Goal: Task Accomplishment & Management: Manage account settings

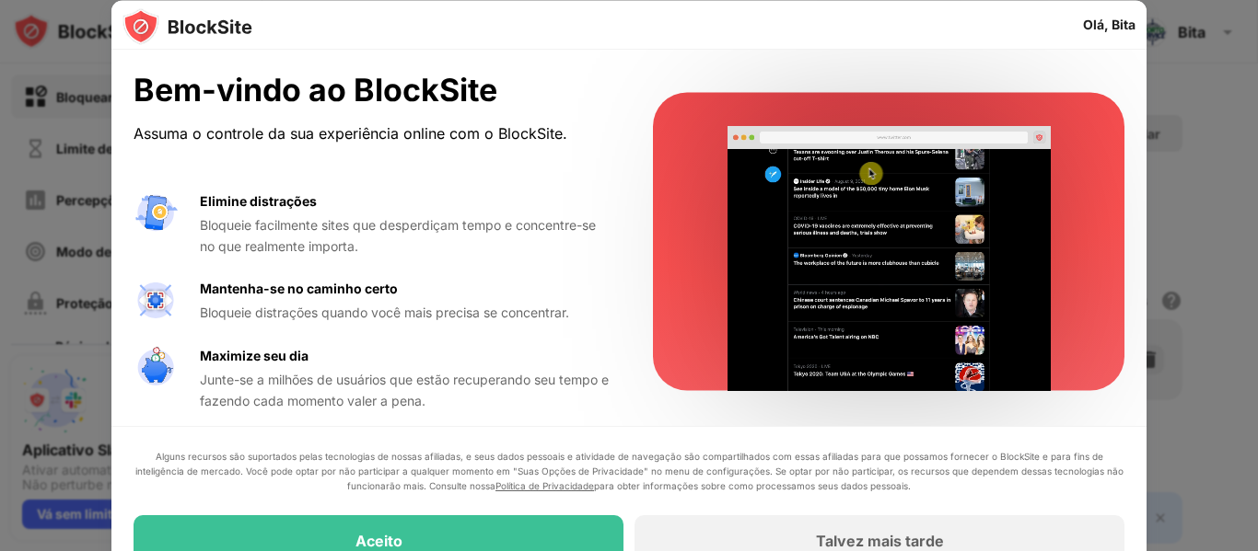
scroll to position [9, 0]
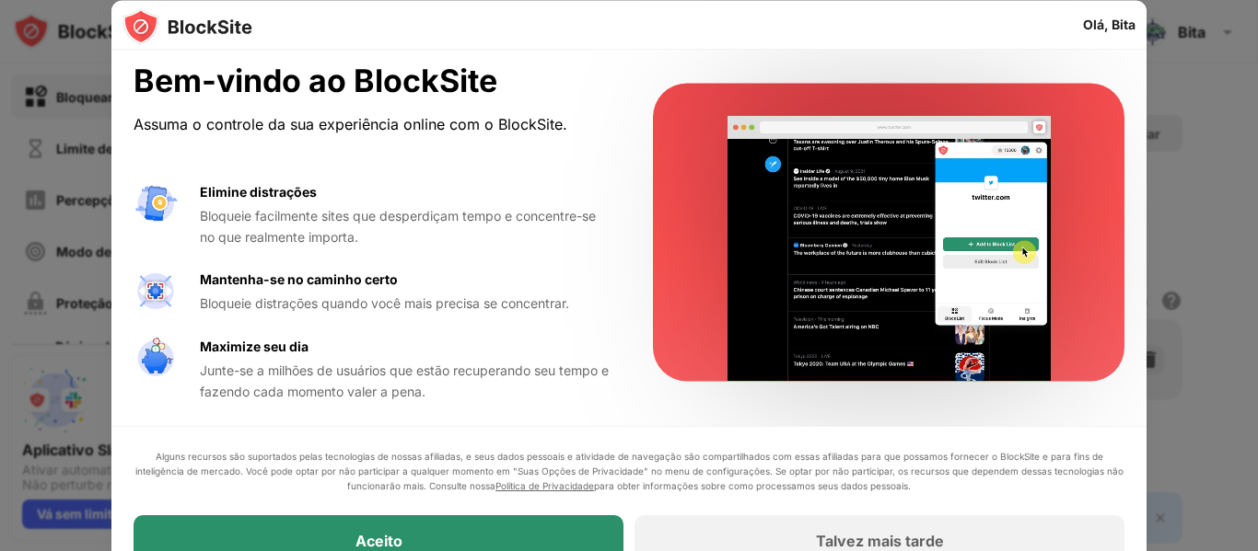
click at [509, 538] on div "Aceito" at bounding box center [378, 542] width 490 height 52
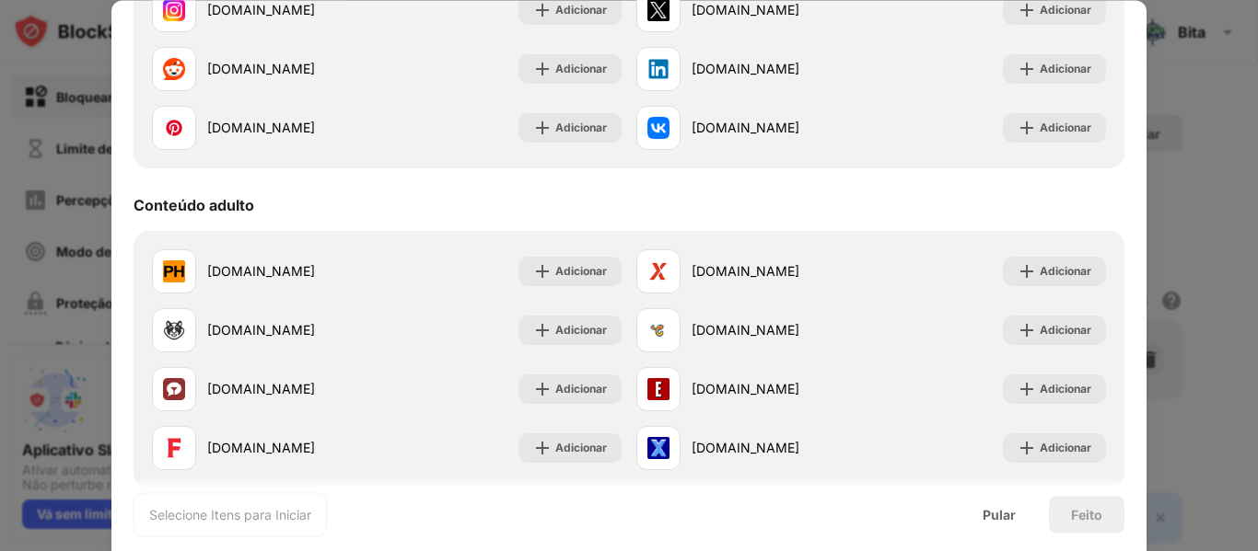
scroll to position [644, 0]
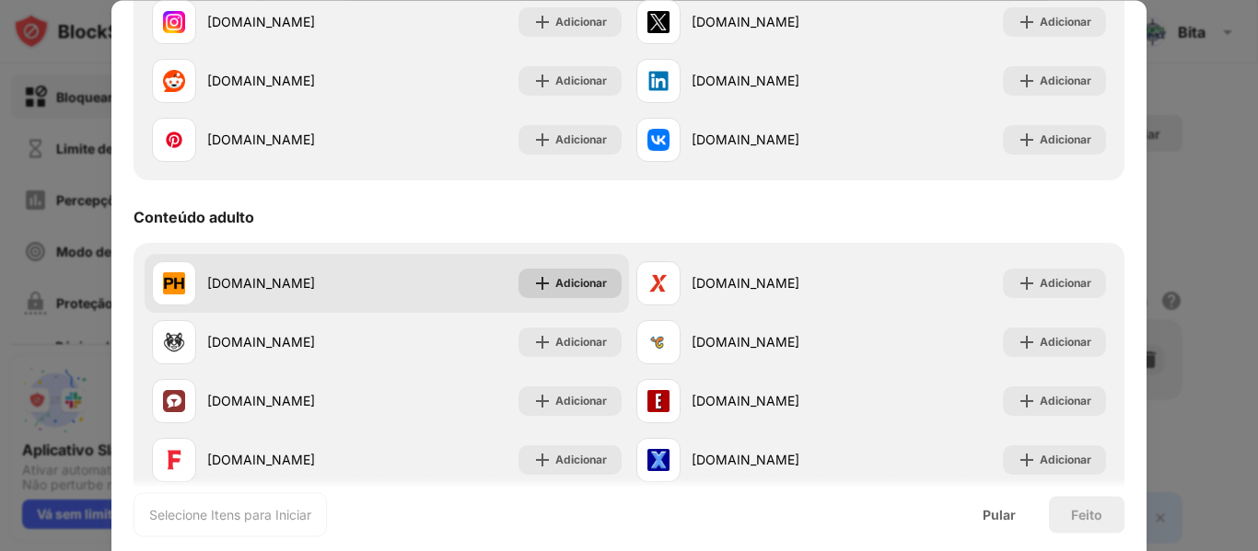
click at [597, 283] on font "Adicionar" at bounding box center [581, 283] width 52 height 14
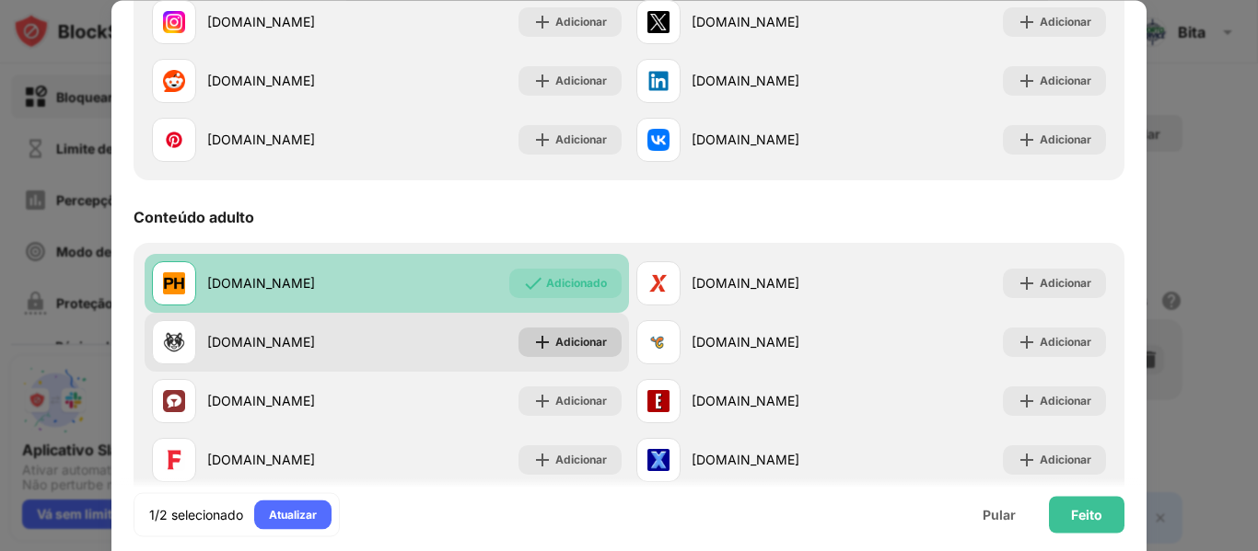
click at [594, 332] on div "Adicionar" at bounding box center [569, 342] width 103 height 29
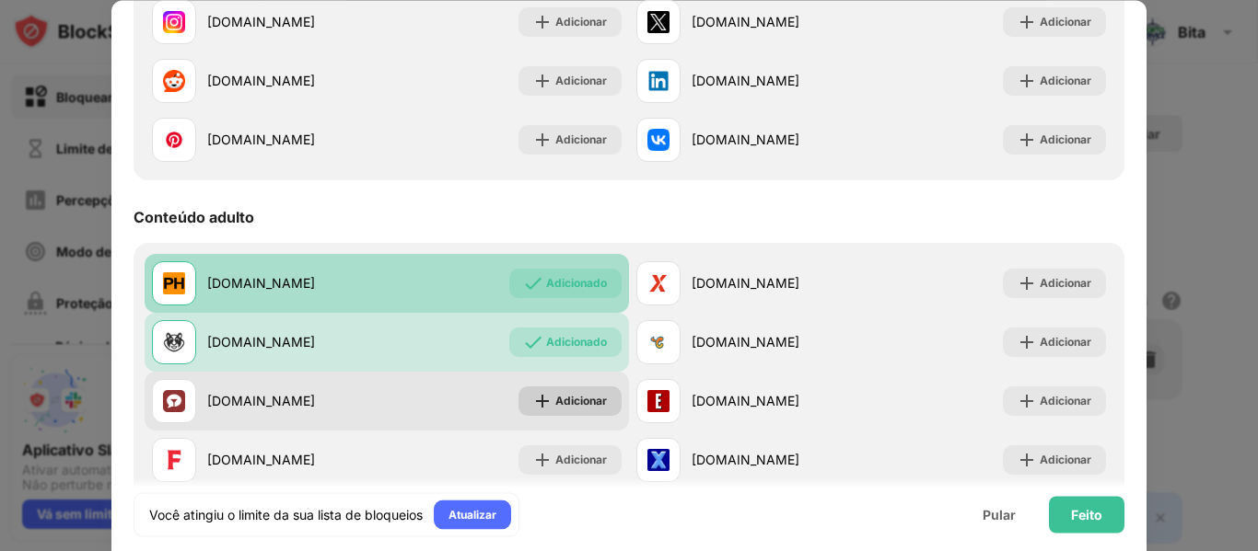
click at [578, 402] on font "Adicionar" at bounding box center [581, 401] width 52 height 14
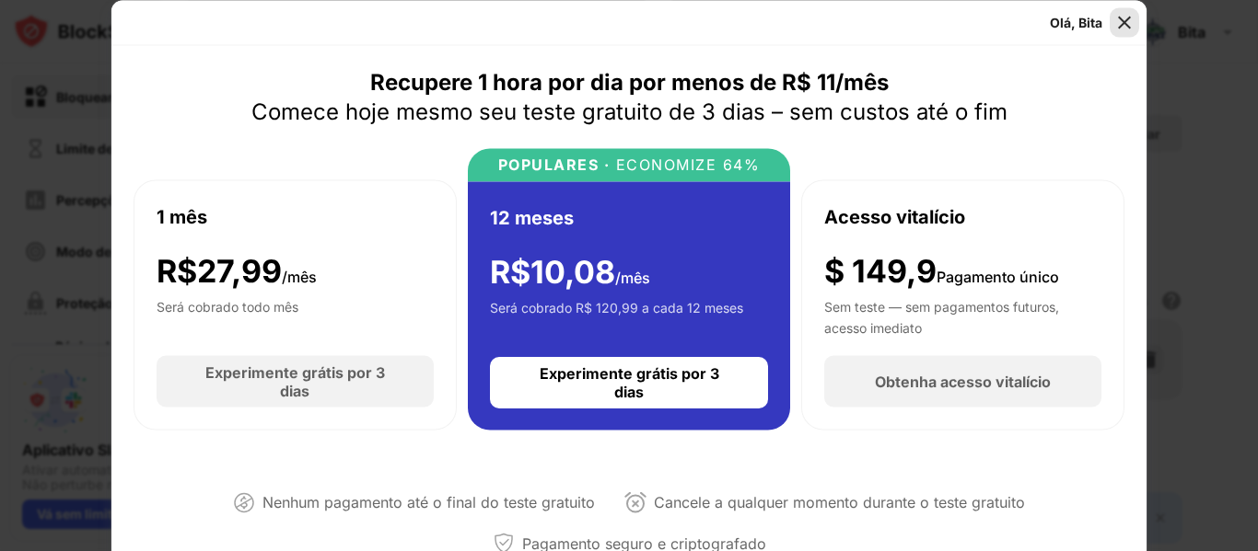
click at [1114, 20] on div at bounding box center [1123, 21] width 29 height 29
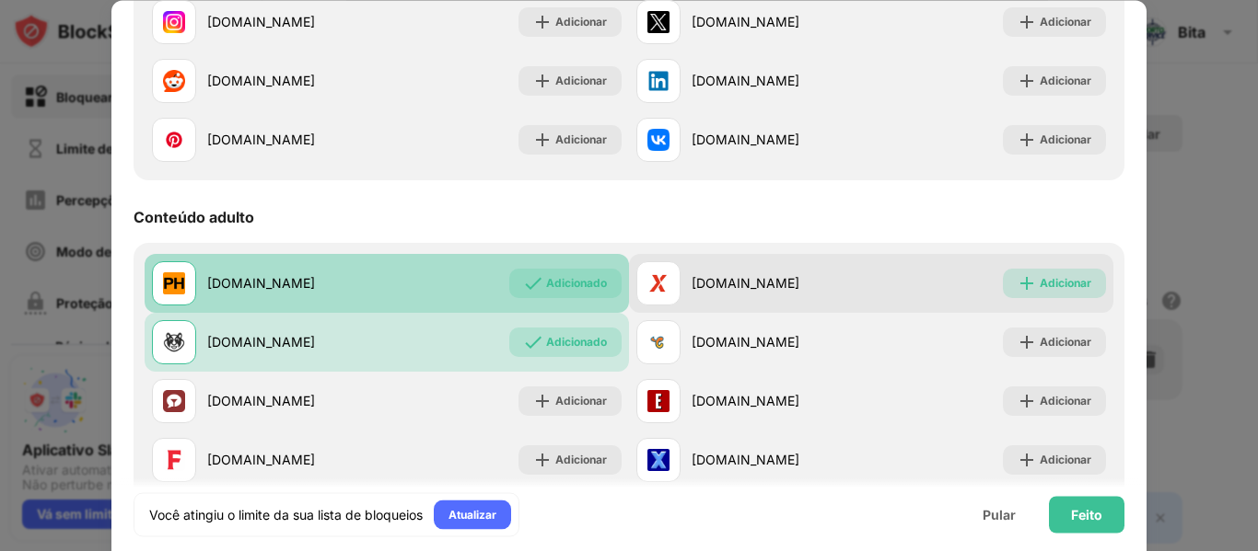
click at [1003, 280] on div "Adicionar" at bounding box center [1054, 283] width 103 height 29
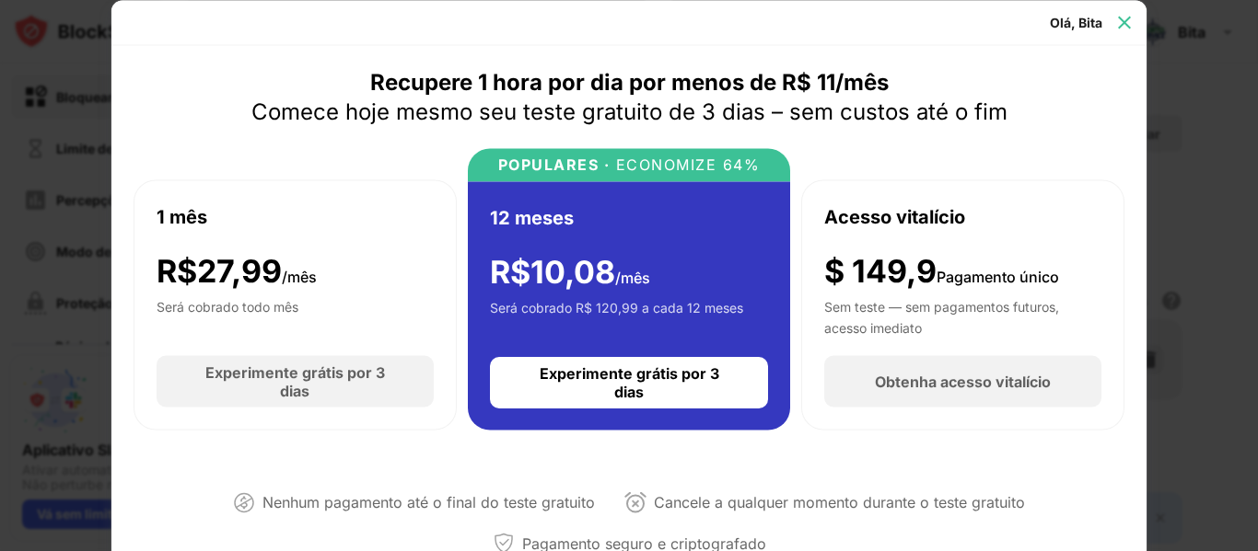
click at [1121, 29] on img at bounding box center [1124, 22] width 18 height 18
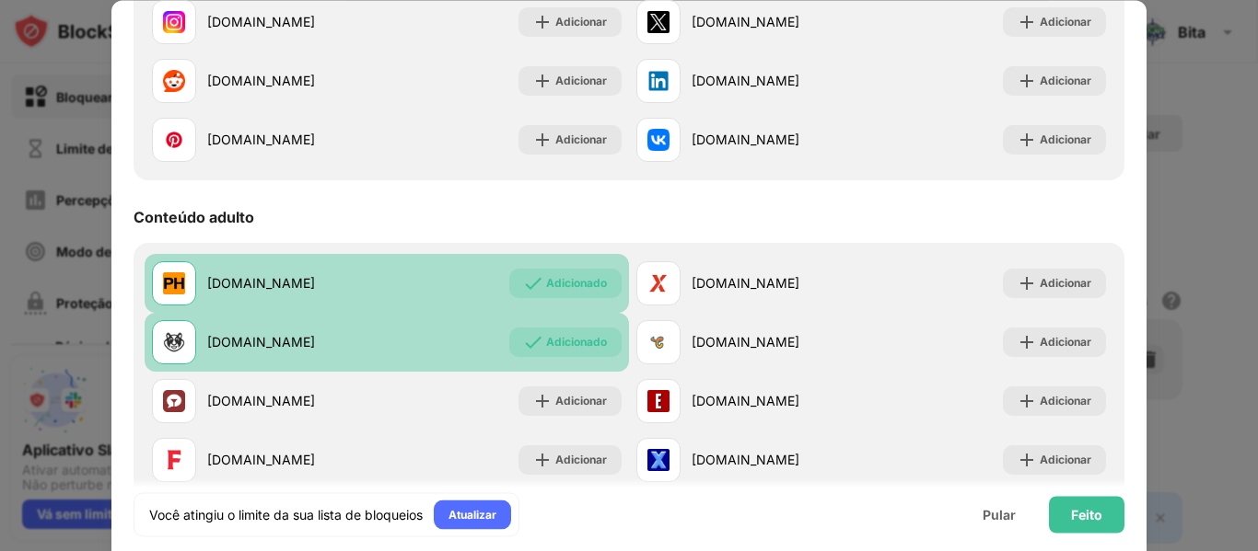
click at [578, 350] on div "Adicionado" at bounding box center [576, 342] width 61 height 18
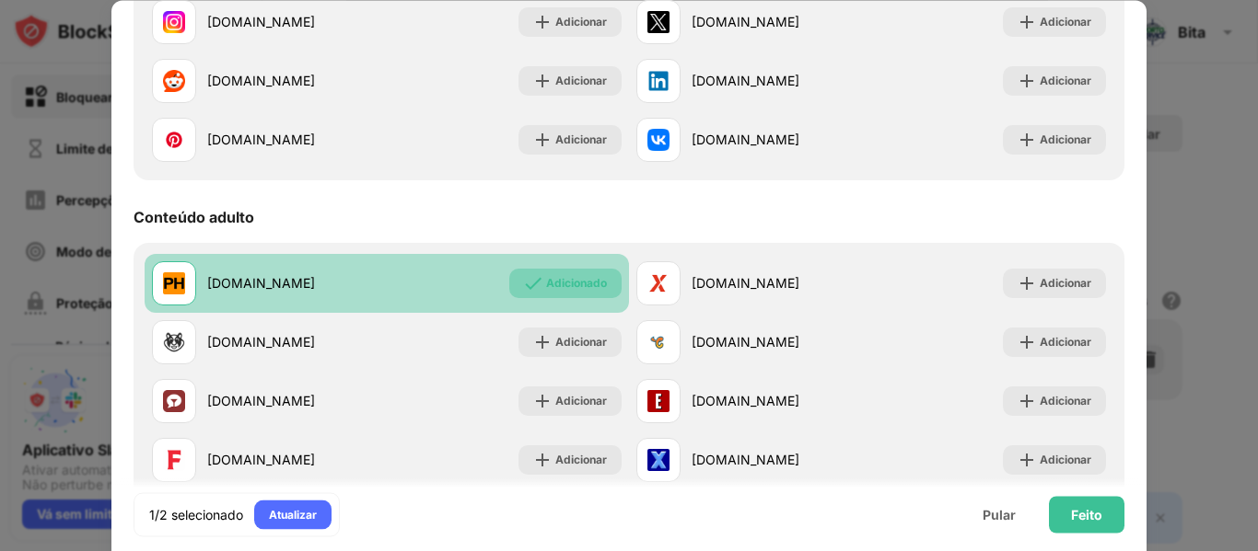
click at [575, 274] on div "Adicionado" at bounding box center [576, 283] width 61 height 18
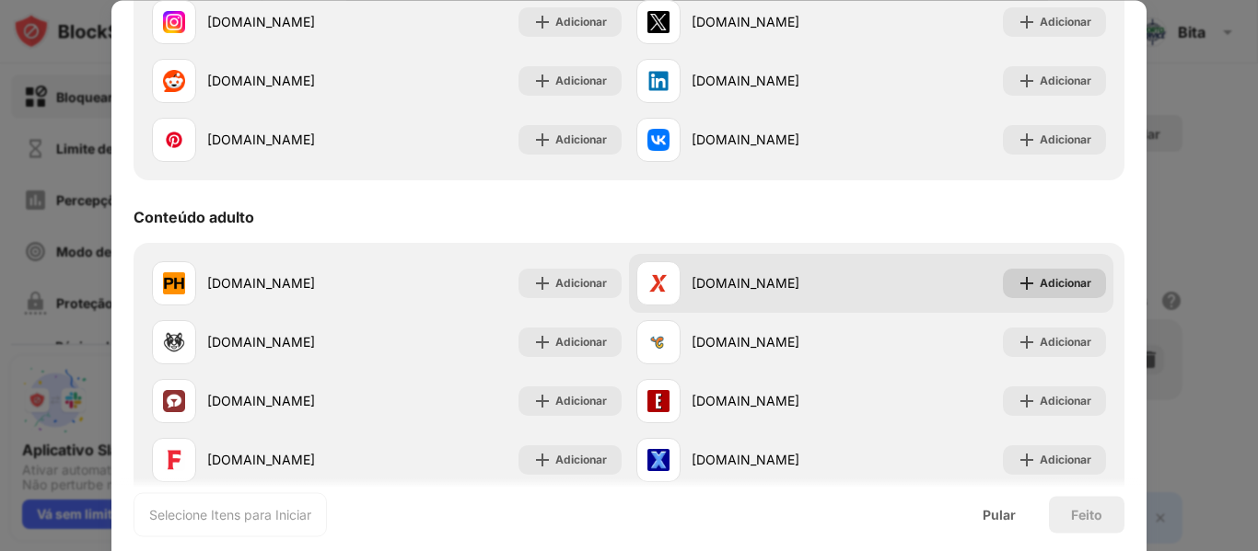
click at [1024, 274] on div "Adicionar" at bounding box center [1054, 283] width 103 height 29
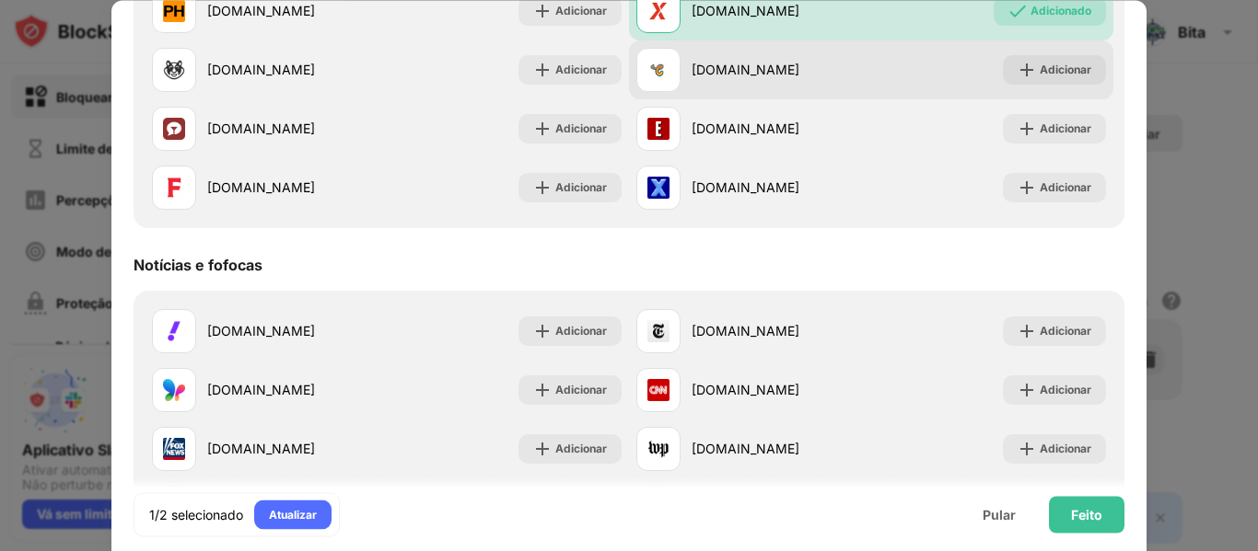
scroll to position [921, 0]
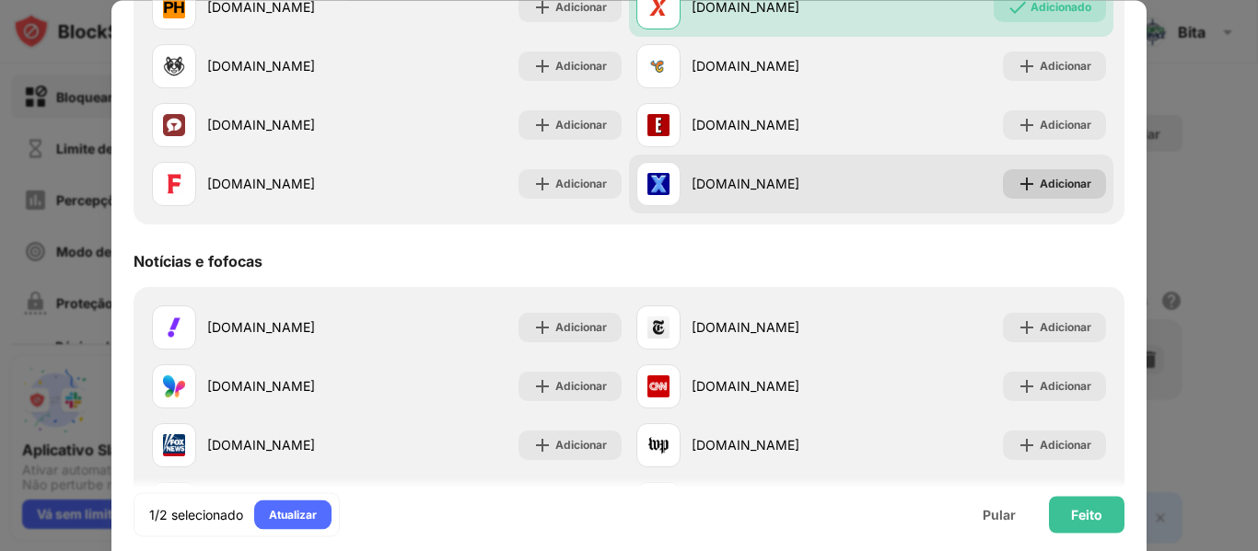
click at [1039, 179] on font "Adicionar" at bounding box center [1065, 184] width 52 height 14
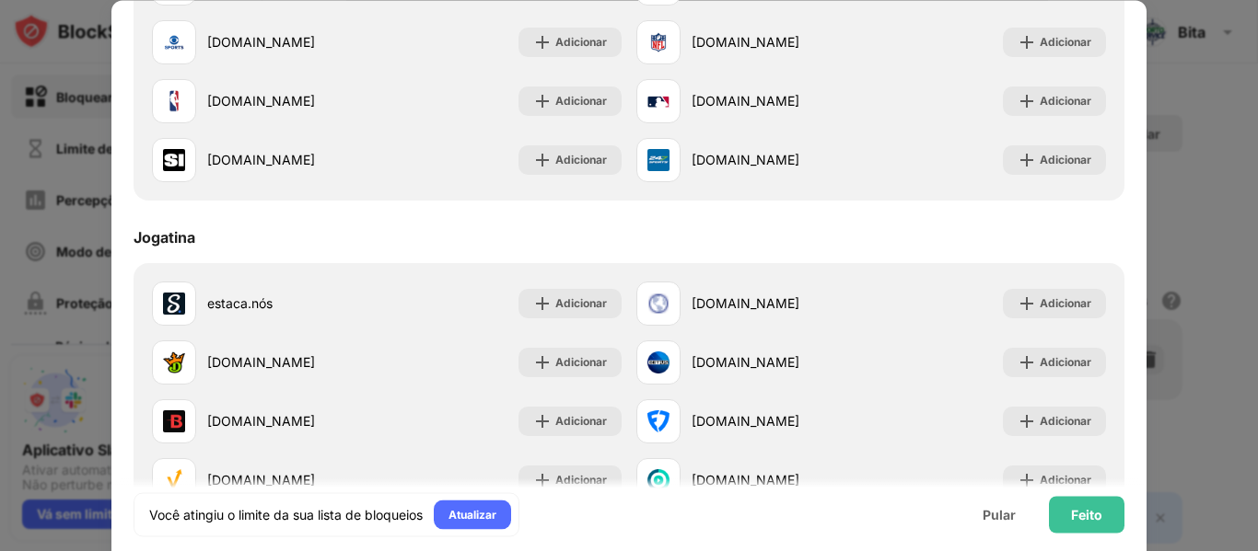
scroll to position [1838, 0]
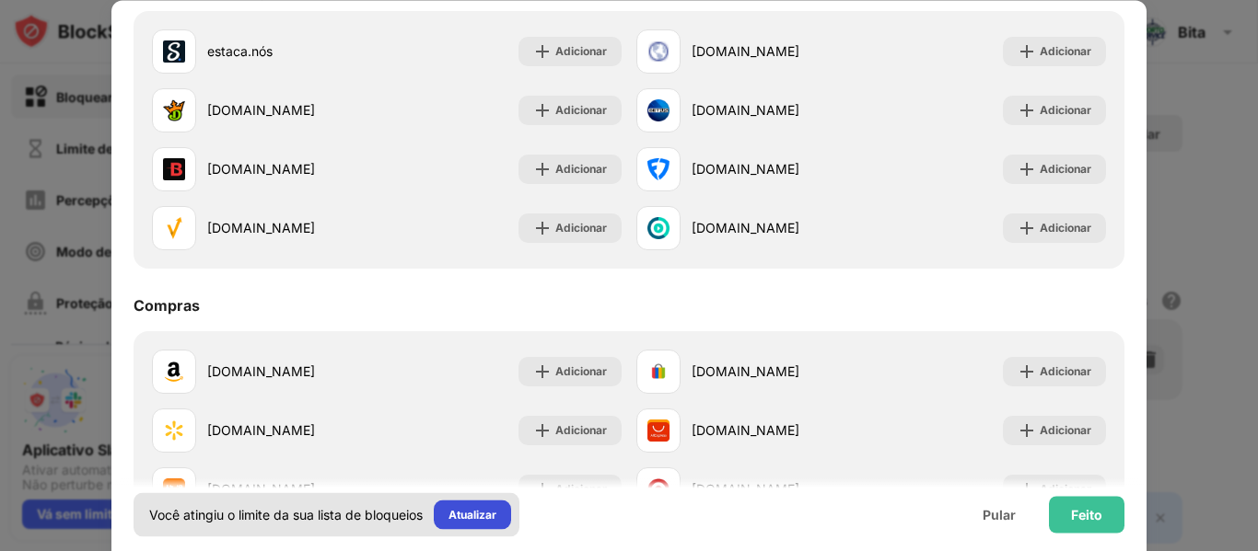
click at [487, 519] on font "Atualizar" at bounding box center [472, 514] width 48 height 14
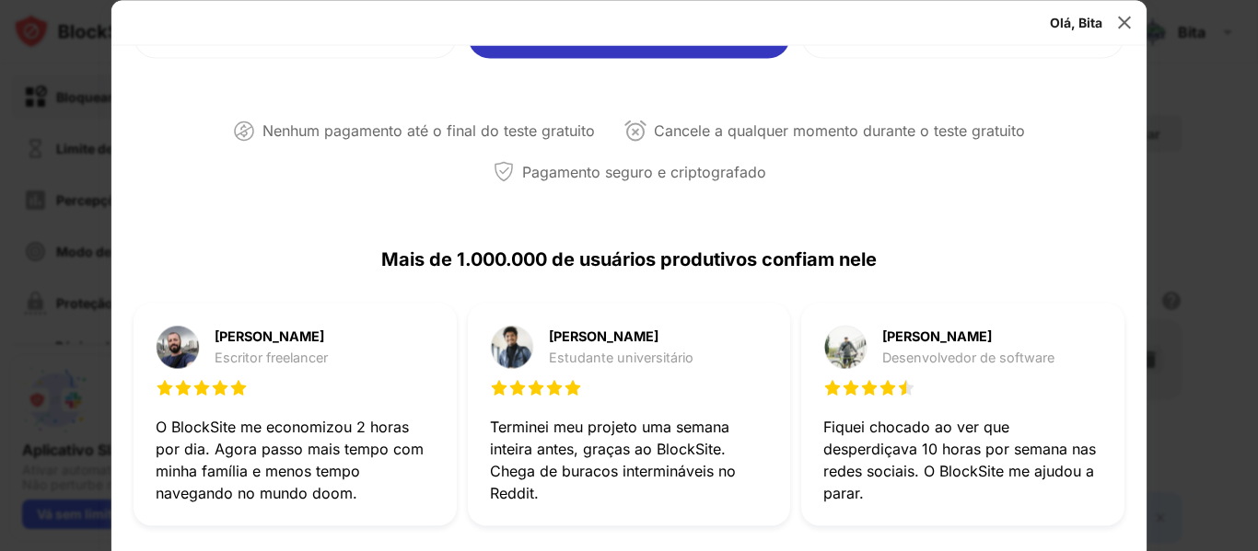
scroll to position [368, 0]
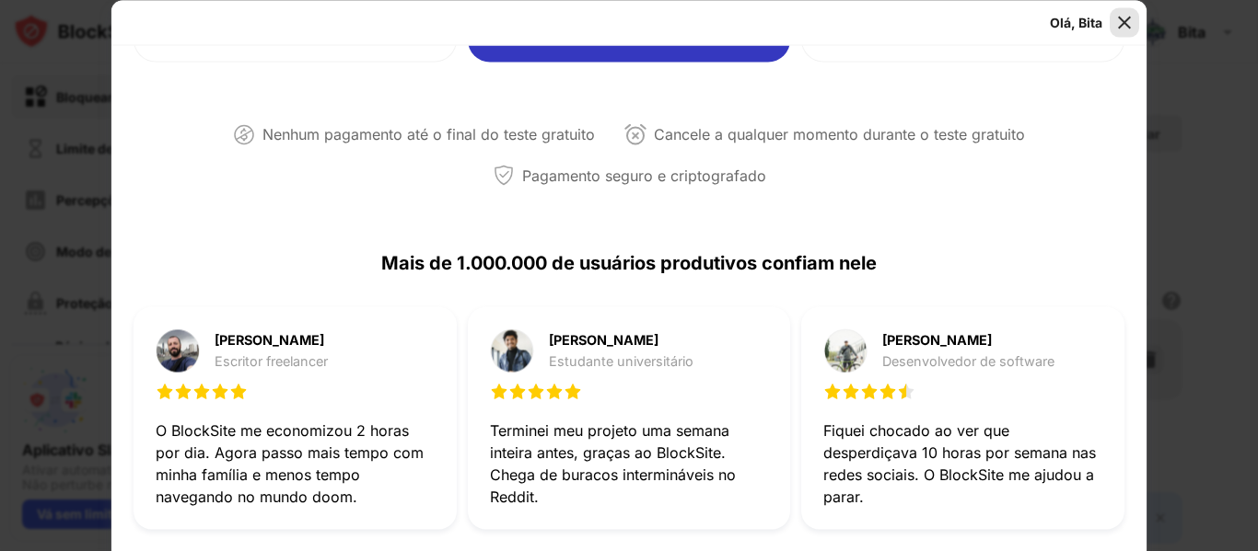
click at [1119, 22] on img at bounding box center [1124, 22] width 18 height 18
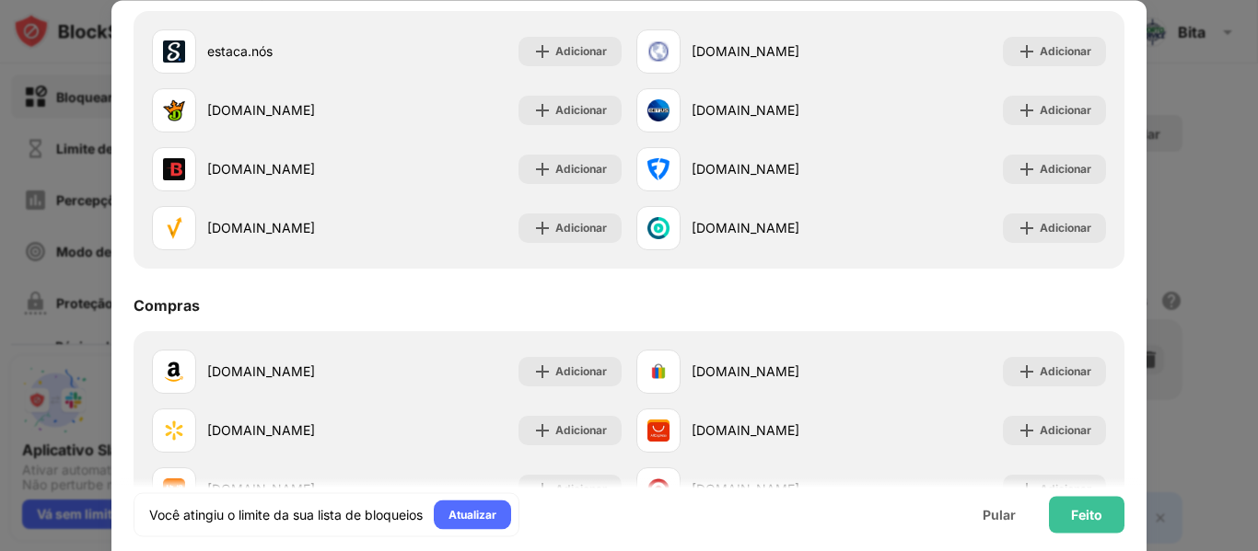
click at [1224, 232] on div at bounding box center [629, 275] width 1258 height 551
click at [1015, 509] on font "Pular" at bounding box center [998, 514] width 33 height 16
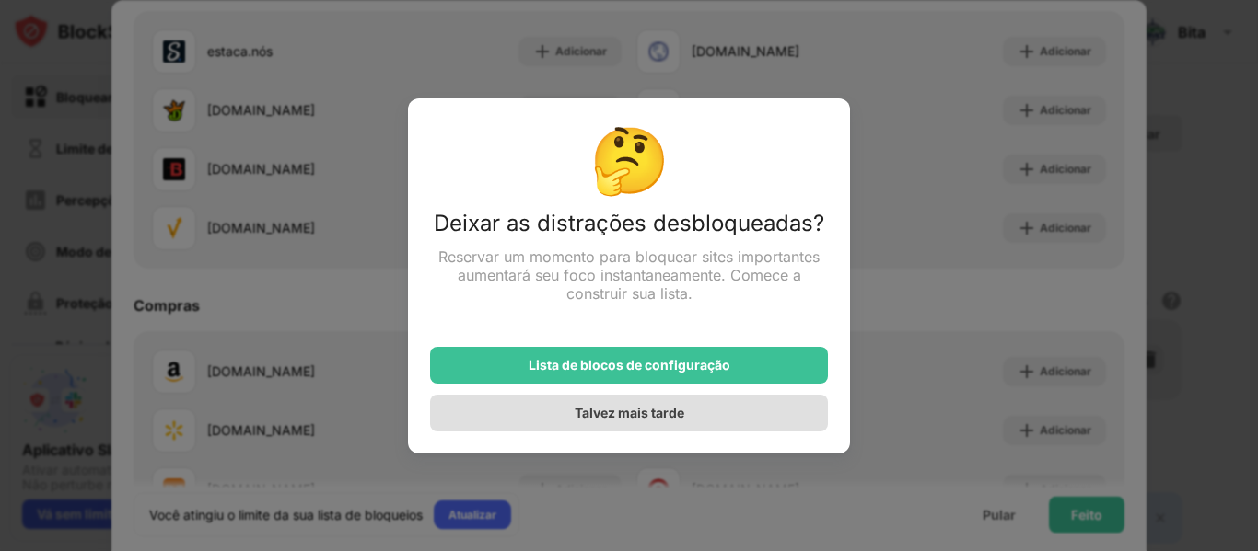
click at [650, 411] on font "Talvez mais tarde" at bounding box center [629, 413] width 110 height 16
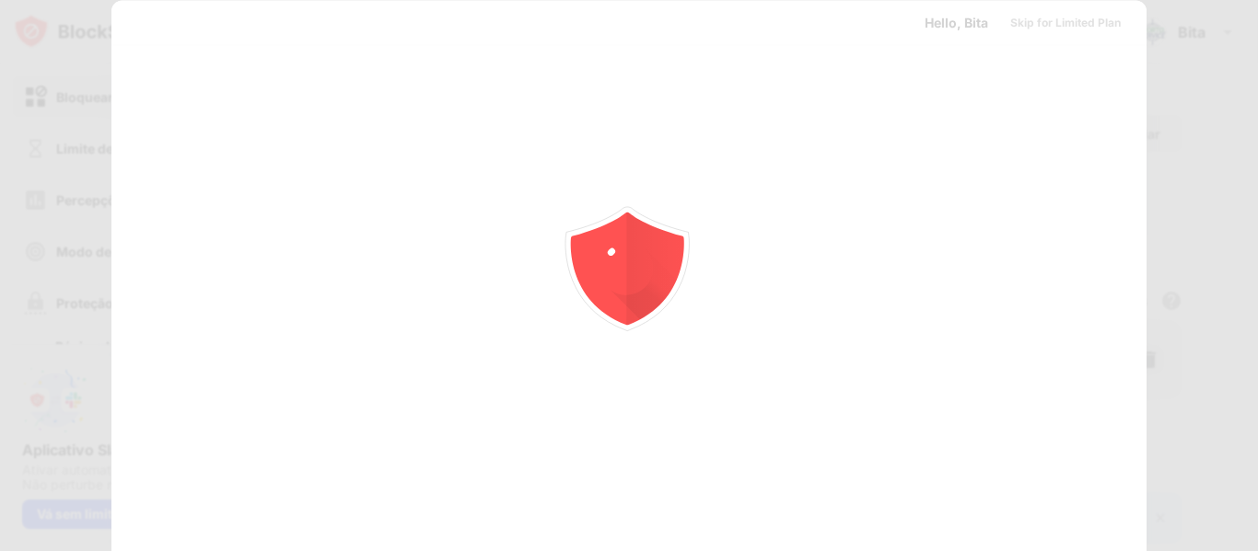
scroll to position [0, 0]
